Goal: Obtain resource: Obtain resource

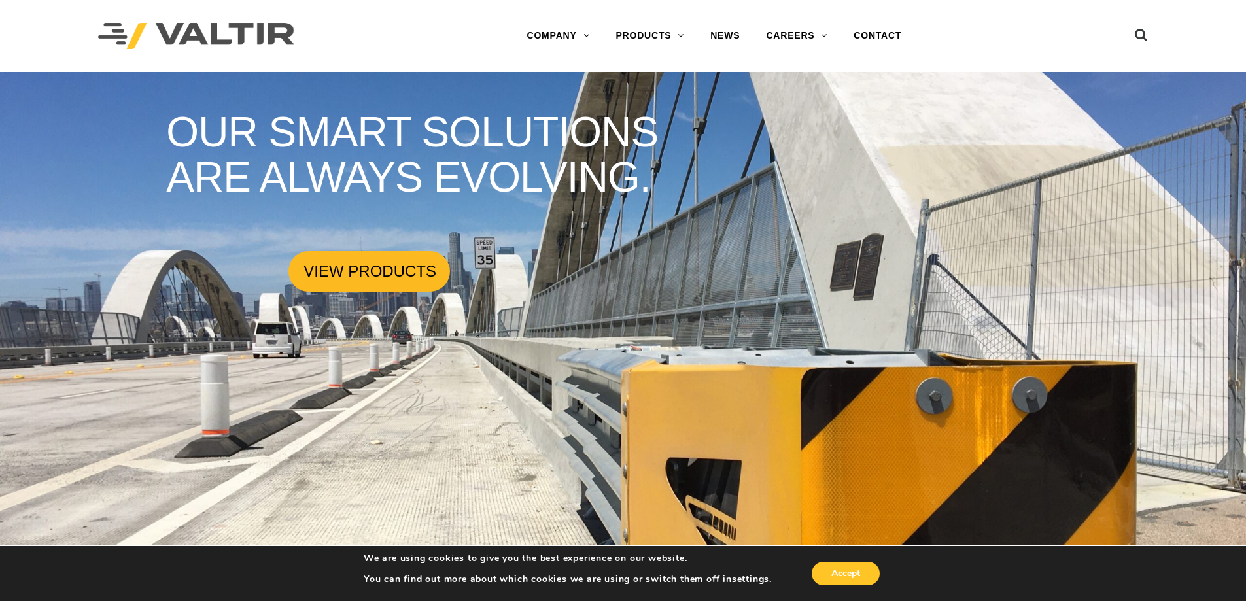
click at [356, 273] on link "VIEW PRODUCTS" at bounding box center [369, 271] width 161 height 41
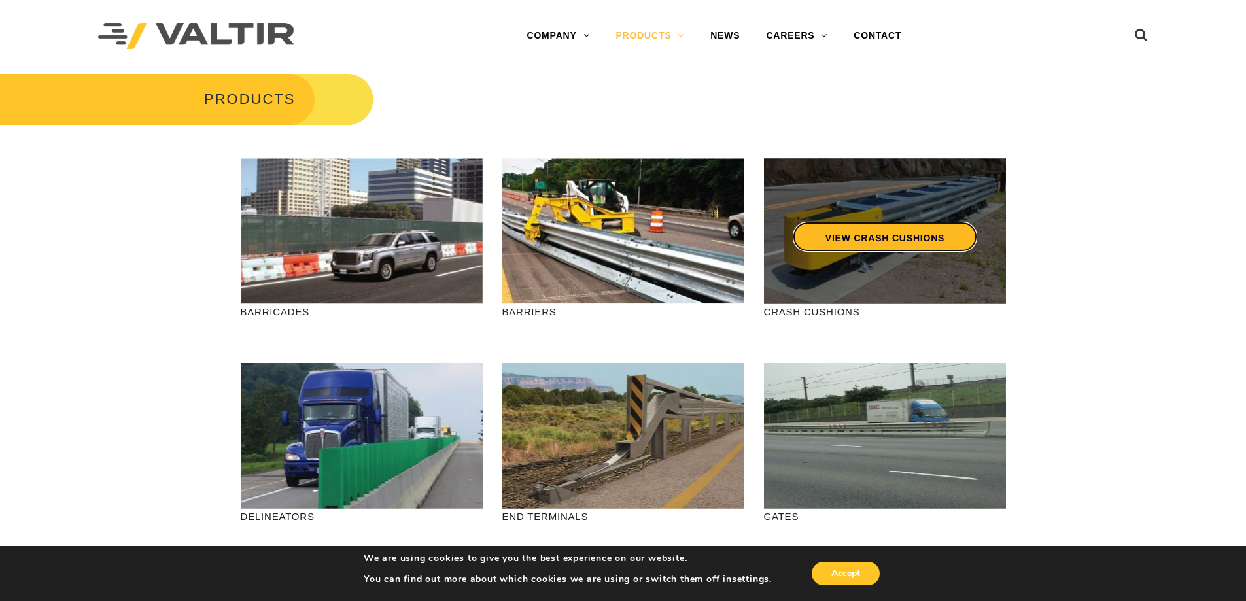
click at [891, 243] on link "VIEW CRASH CUSHIONS" at bounding box center [884, 237] width 185 height 30
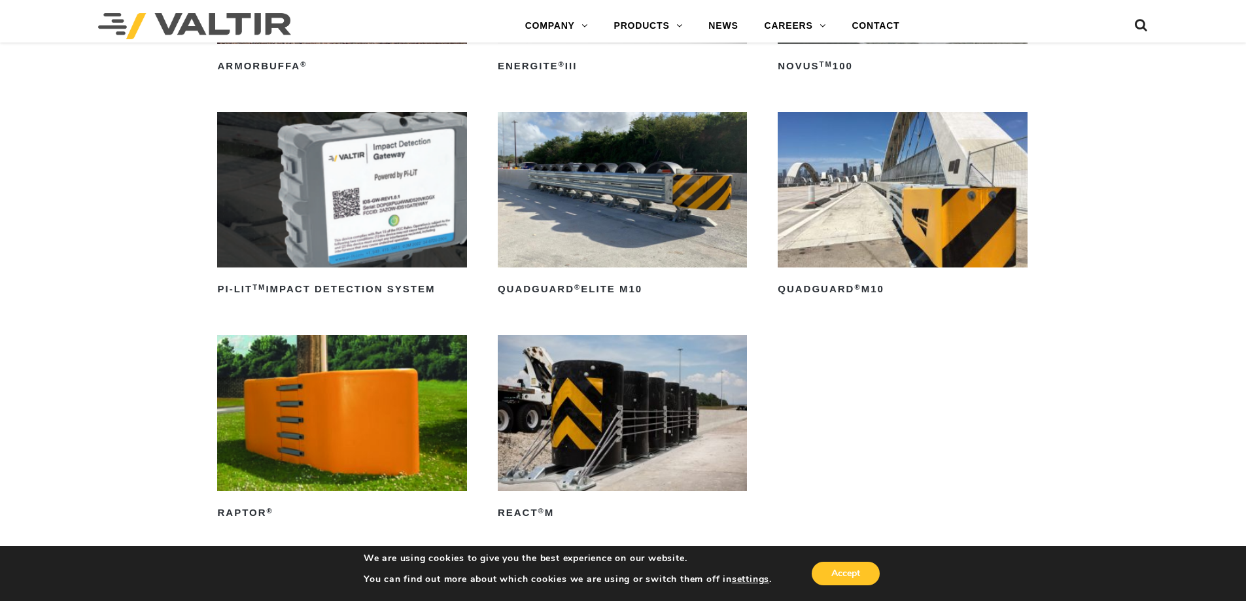
scroll to position [327, 0]
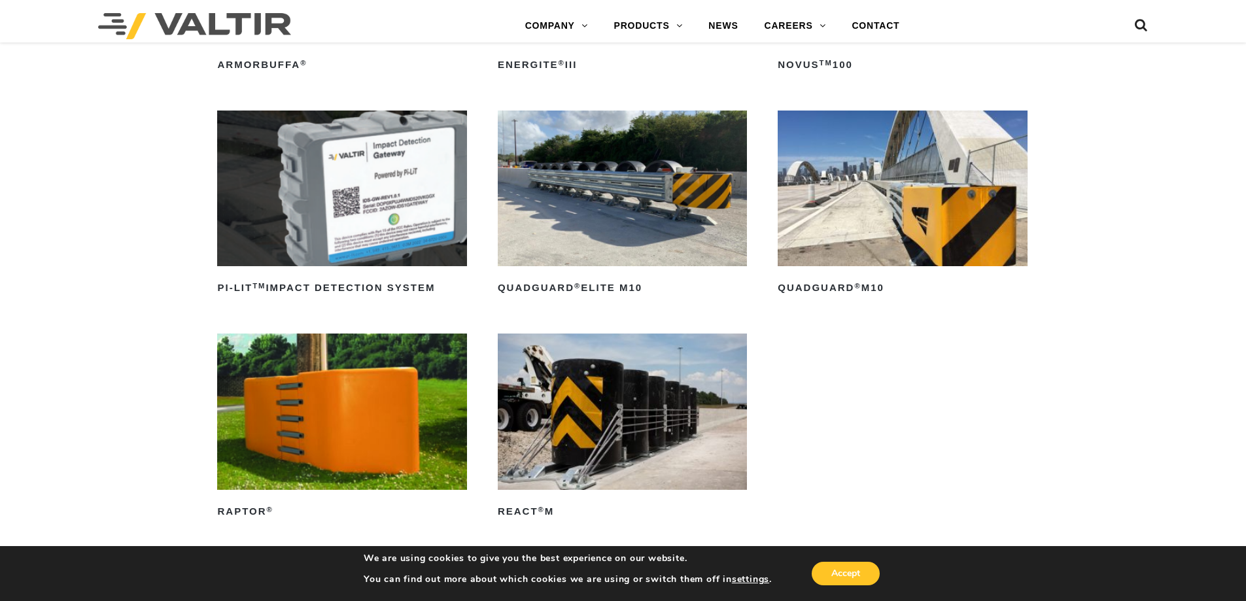
click at [652, 227] on img at bounding box center [622, 189] width 249 height 156
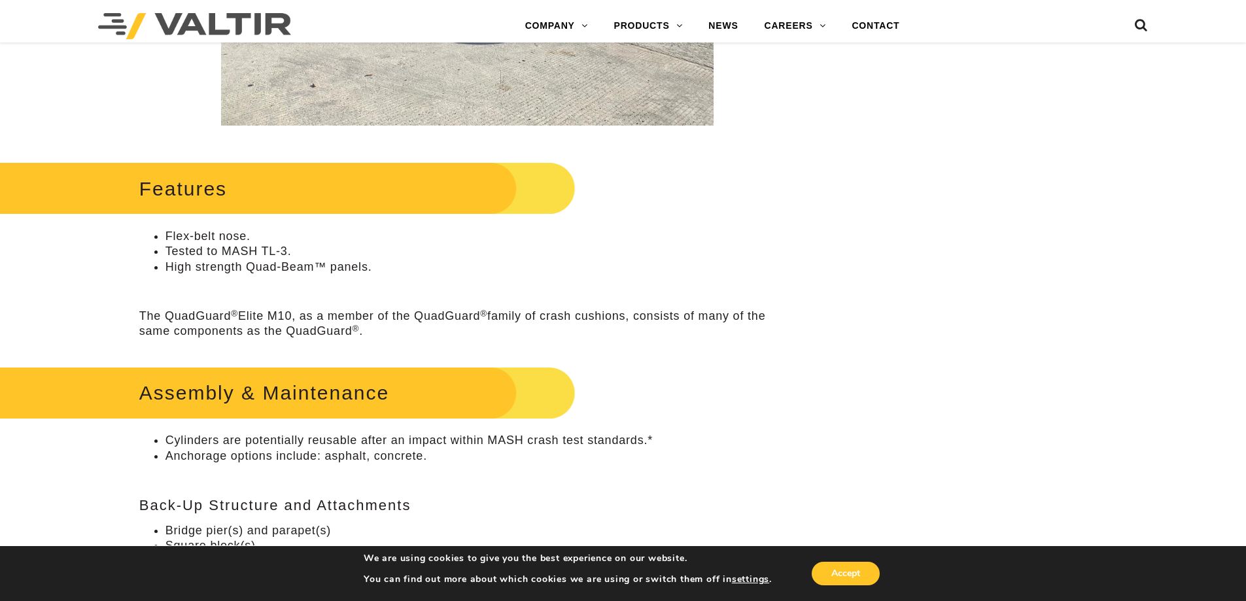
scroll to position [720, 0]
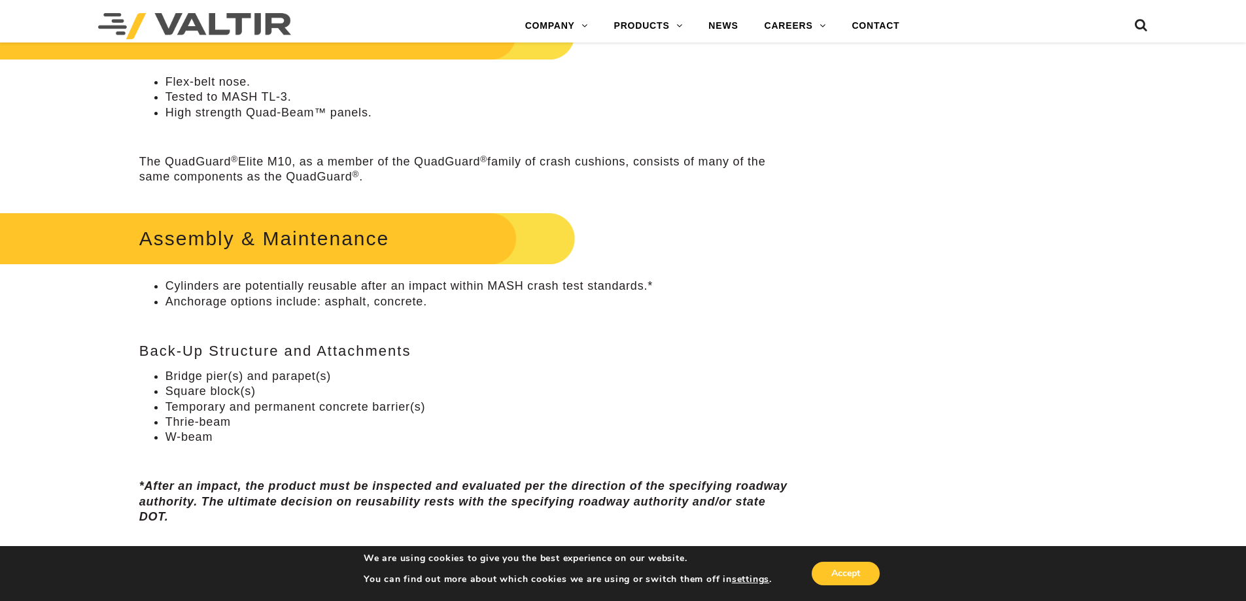
click at [234, 243] on h2 "Assembly & Maintenance" at bounding box center [264, 238] width 624 height 61
click at [218, 323] on div "Assembly & Maintenance Cylinders are potentially reusable after an impact withi…" at bounding box center [467, 366] width 656 height 317
drag, startPoint x: 211, startPoint y: 380, endPoint x: 209, endPoint y: 387, distance: 7.5
click at [209, 385] on ul "Bridge pier(s) and parapet(s) Square block(s) Temporary and permanent concrete …" at bounding box center [467, 407] width 656 height 77
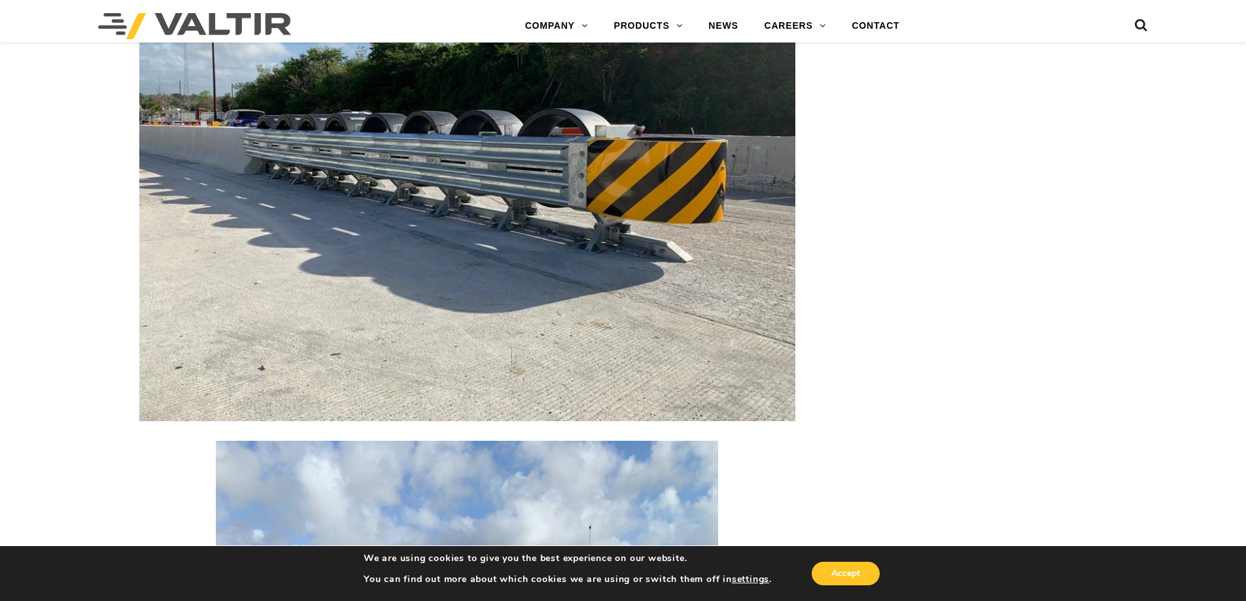
scroll to position [3206, 0]
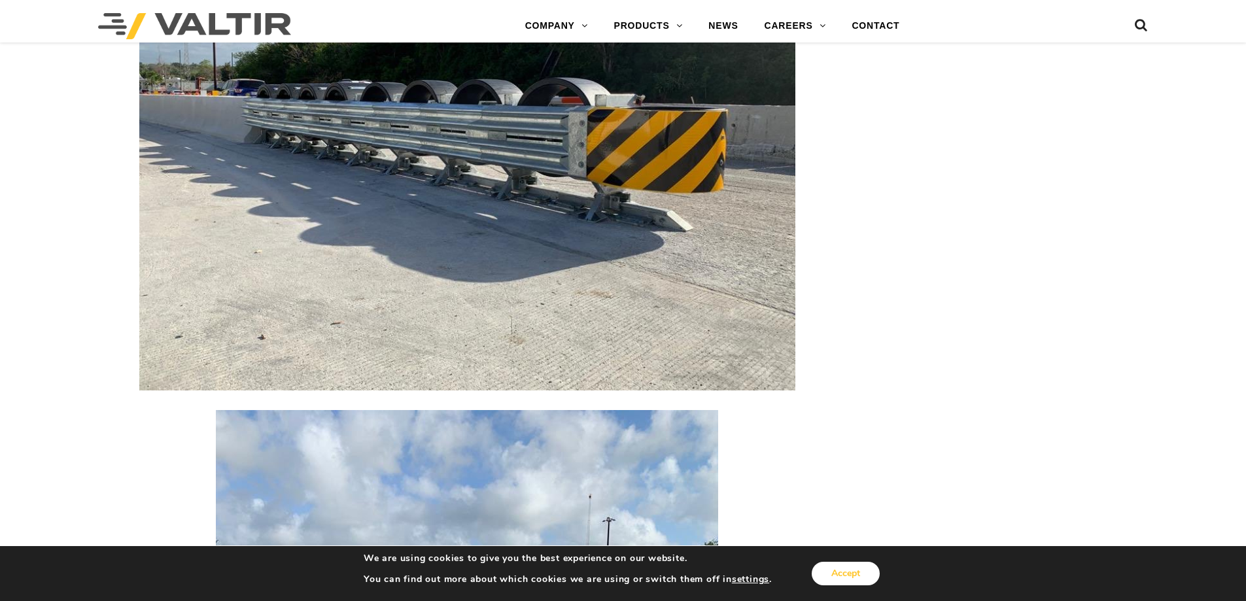
click at [830, 576] on button "Accept" at bounding box center [846, 574] width 68 height 24
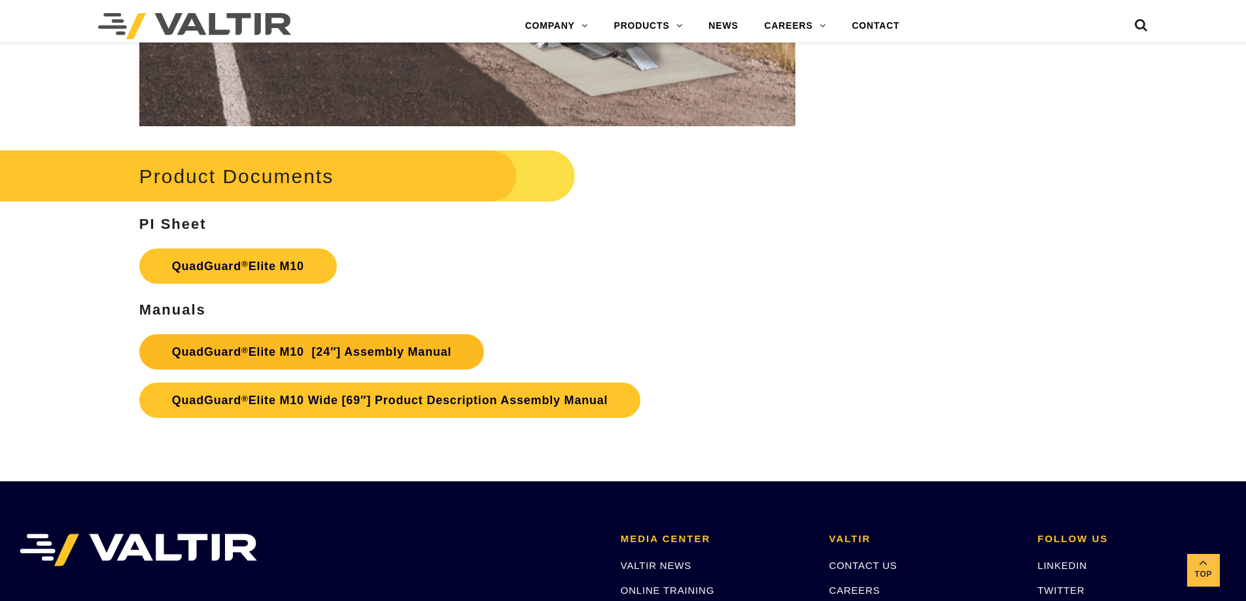
scroll to position [6870, 0]
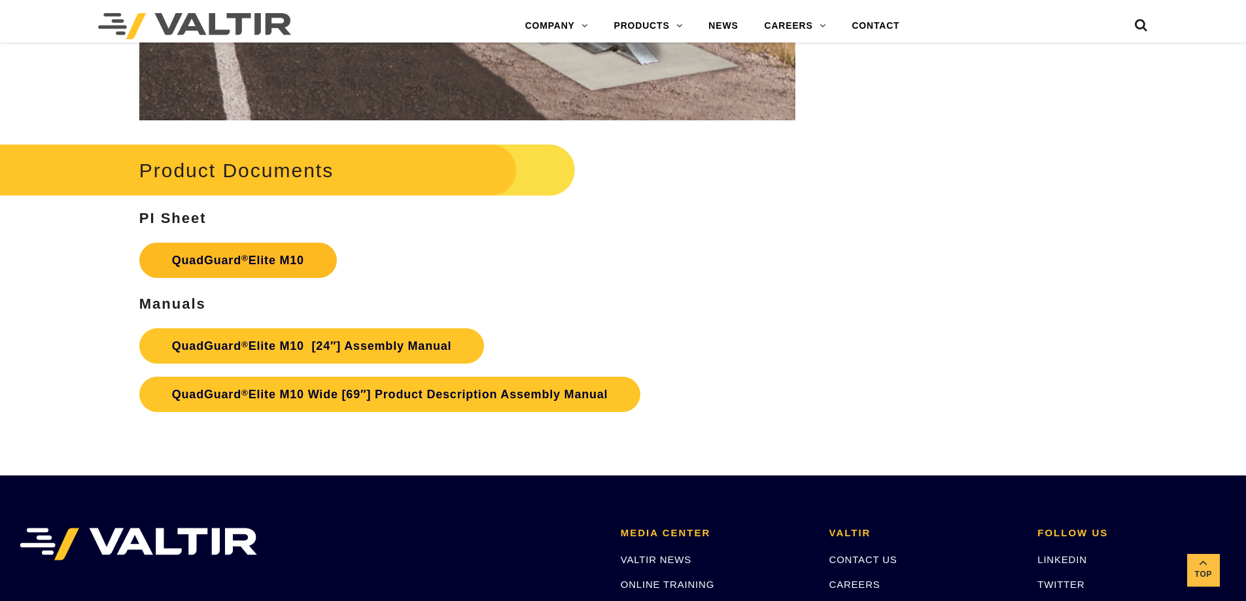
click at [193, 255] on link "QuadGuard ® Elite M10" at bounding box center [238, 260] width 198 height 35
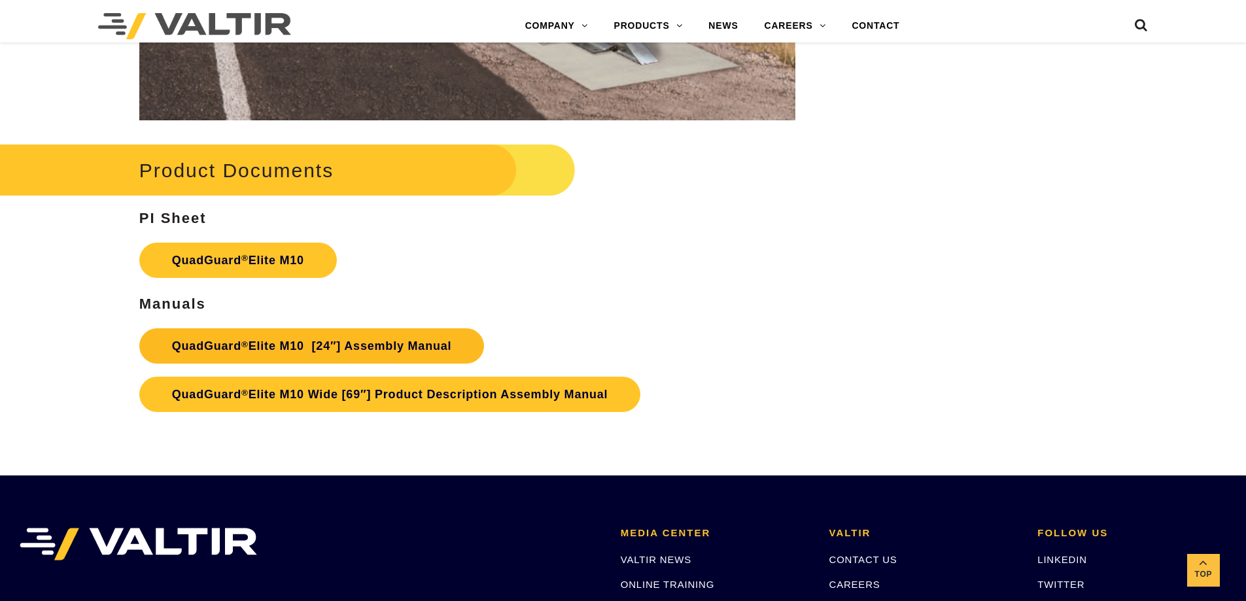
click at [192, 348] on link "QuadGuard ® Elite M10 [24″] Assembly Manual" at bounding box center [311, 345] width 345 height 35
